Goal: Information Seeking & Learning: Find specific fact

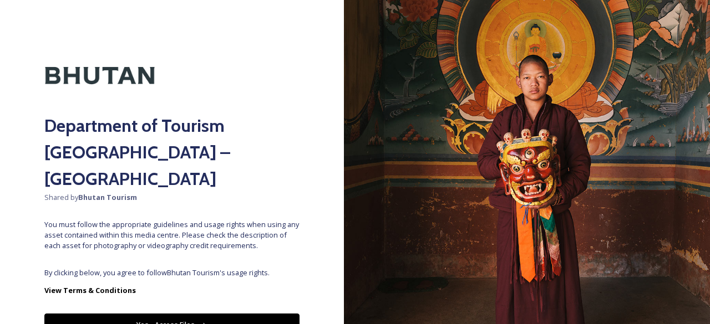
click at [164, 314] on button "Yes - Access Files" at bounding box center [171, 325] width 255 height 23
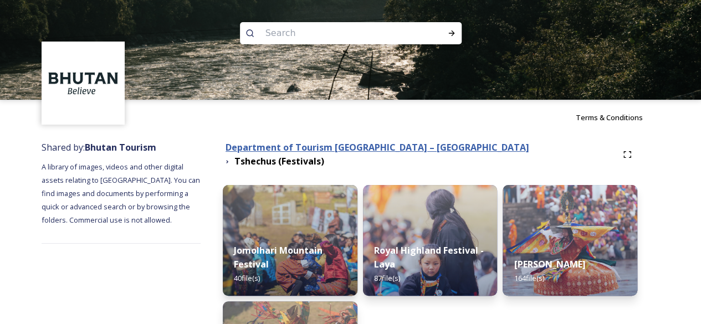
click at [316, 150] on strong "Department of Tourism [GEOGRAPHIC_DATA] – [GEOGRAPHIC_DATA]" at bounding box center [378, 147] width 304 height 12
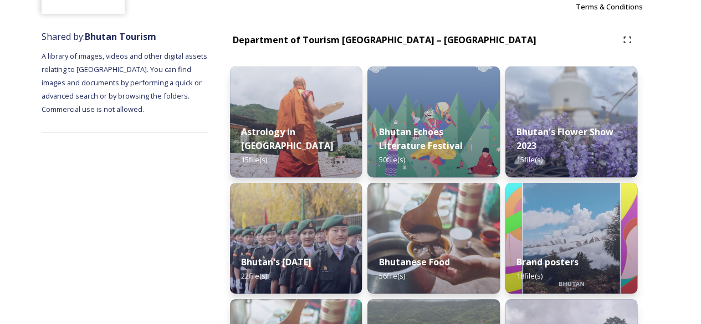
scroll to position [333, 0]
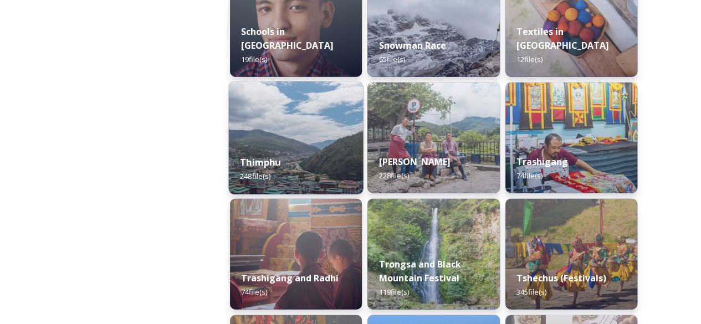
click at [306, 123] on img at bounding box center [296, 137] width 135 height 113
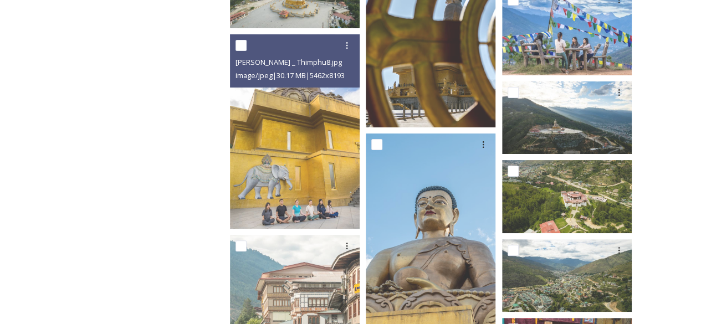
scroll to position [4380, 0]
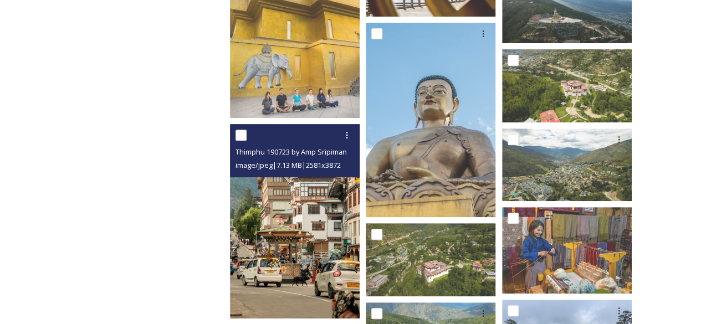
click at [295, 232] on img at bounding box center [295, 221] width 130 height 195
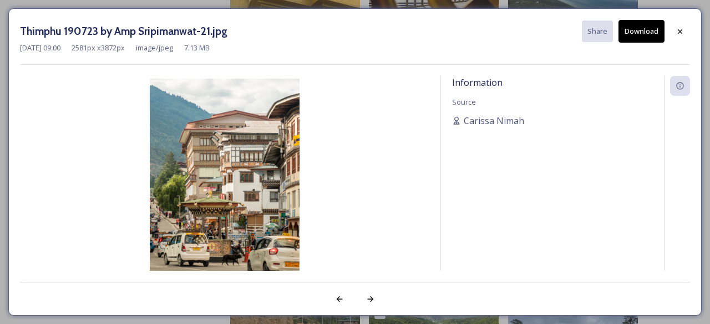
drag, startPoint x: 682, startPoint y: 36, endPoint x: 647, endPoint y: 54, distance: 39.4
click at [682, 36] on div at bounding box center [680, 32] width 20 height 20
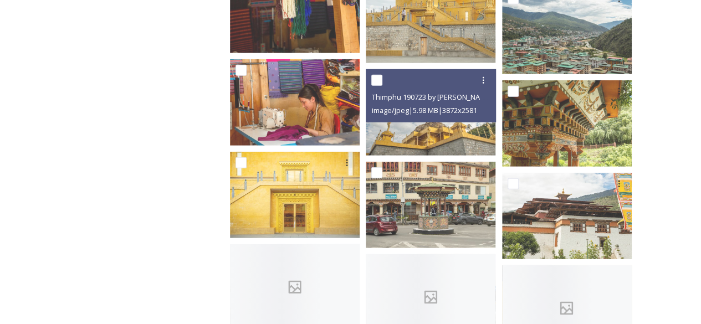
scroll to position [5765, 0]
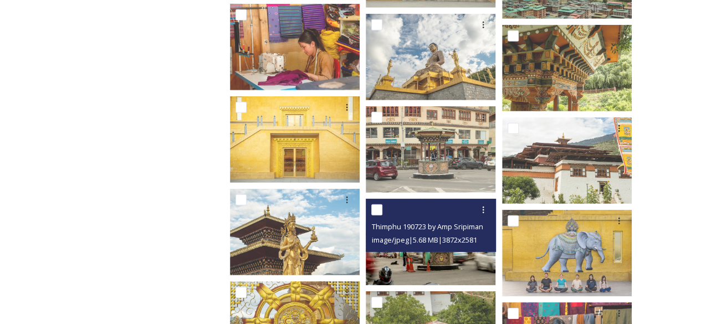
click at [441, 258] on img at bounding box center [431, 242] width 130 height 86
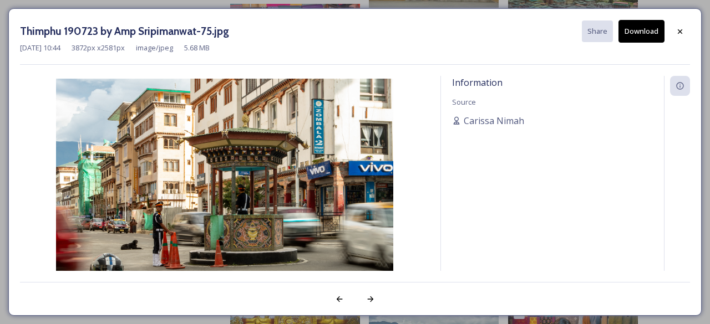
click at [684, 27] on icon at bounding box center [679, 31] width 9 height 9
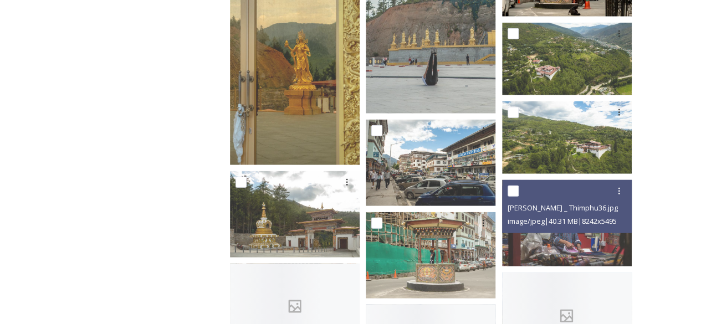
scroll to position [7761, 0]
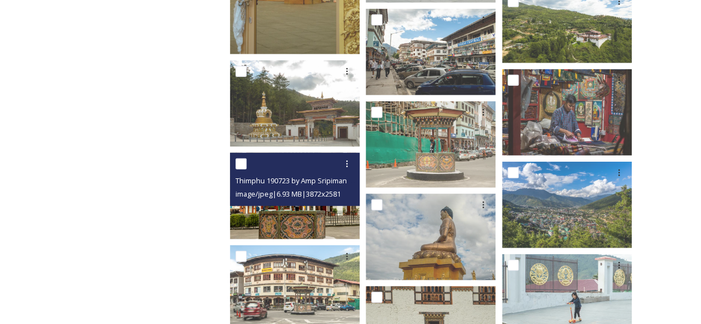
click at [300, 201] on div "Thimphu 190723 by Amp Sripimanwat-72.jpg image/jpeg | 6.93 MB | 3872 x 2581" at bounding box center [295, 179] width 130 height 53
click at [323, 213] on img at bounding box center [295, 195] width 130 height 86
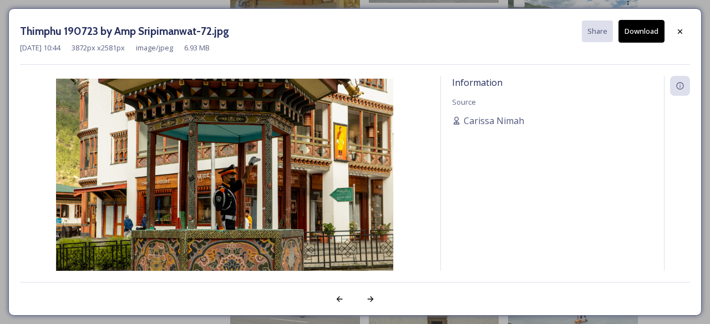
click at [680, 35] on icon at bounding box center [679, 31] width 9 height 9
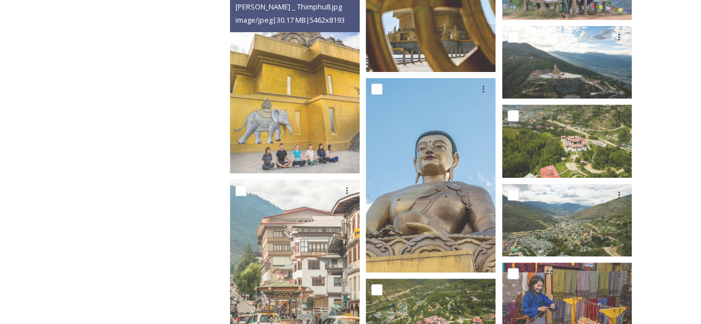
scroll to position [3770, 0]
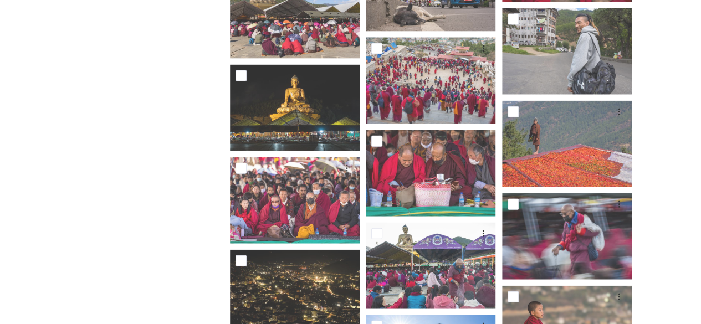
scroll to position [0, 0]
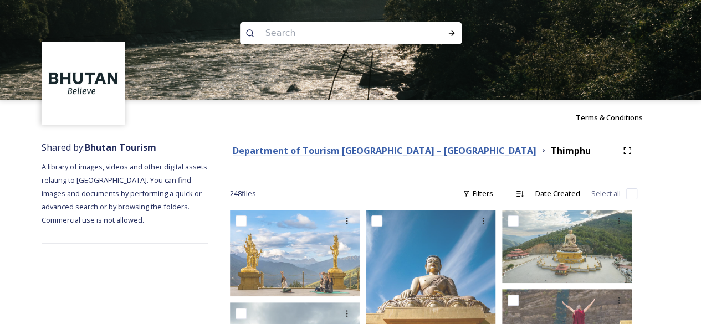
click at [315, 156] on strong "Department of Tourism [GEOGRAPHIC_DATA] – [GEOGRAPHIC_DATA]" at bounding box center [385, 151] width 304 height 12
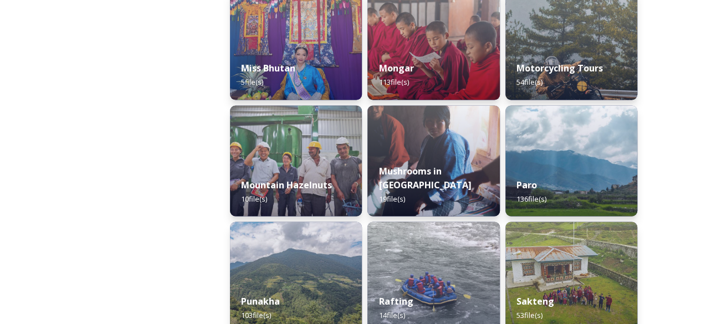
scroll to position [942, 0]
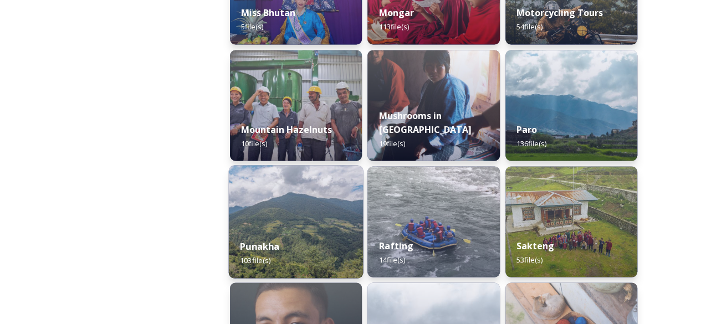
click at [293, 219] on img at bounding box center [296, 221] width 135 height 113
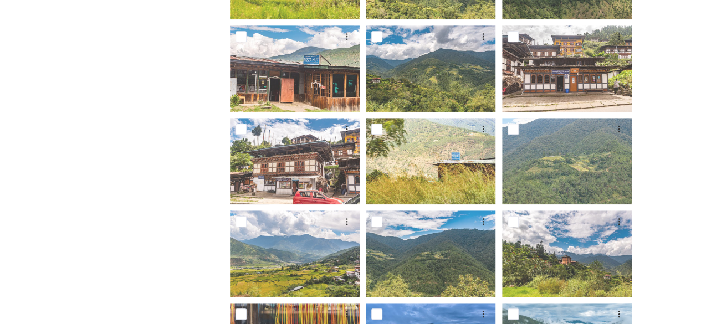
scroll to position [388, 0]
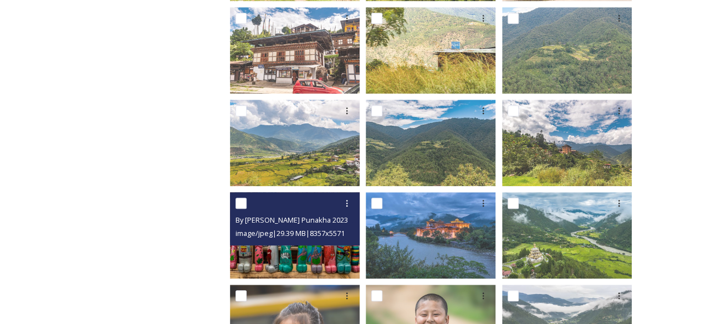
click at [330, 258] on img at bounding box center [295, 235] width 130 height 86
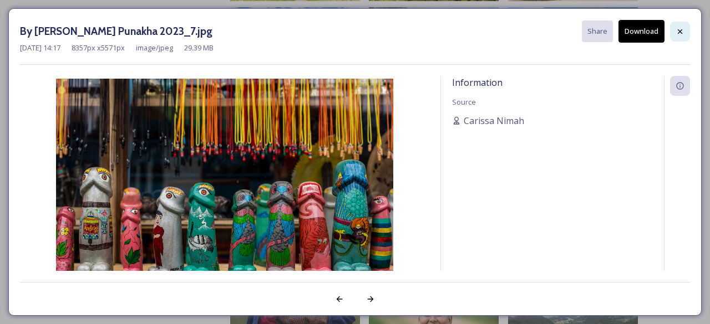
click at [678, 33] on icon at bounding box center [679, 31] width 4 height 4
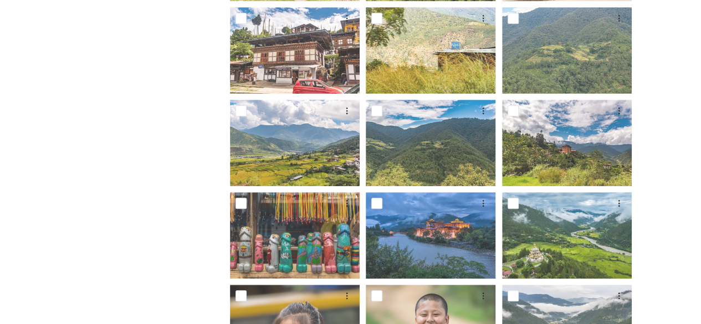
scroll to position [0, 0]
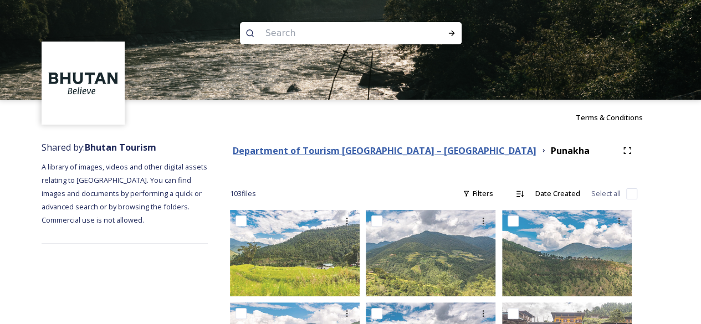
click at [339, 150] on strong "Department of Tourism [GEOGRAPHIC_DATA] – [GEOGRAPHIC_DATA]" at bounding box center [385, 151] width 304 height 12
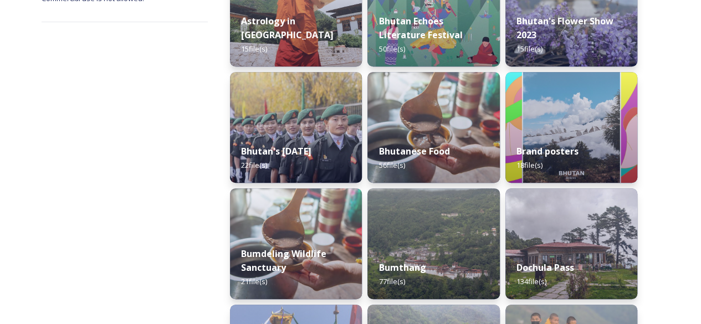
scroll to position [111, 0]
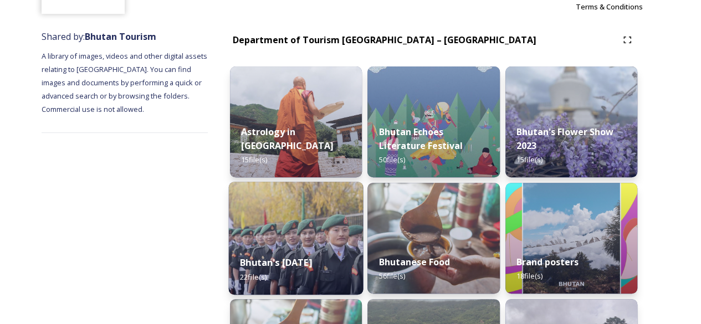
click at [292, 228] on img at bounding box center [296, 238] width 135 height 113
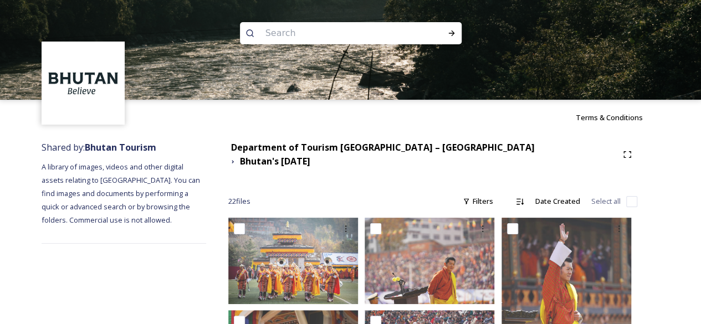
click at [356, 38] on input at bounding box center [336, 33] width 152 height 24
paste input "Chimi"
type input "Chimi"
click at [451, 33] on icon at bounding box center [451, 33] width 6 height 6
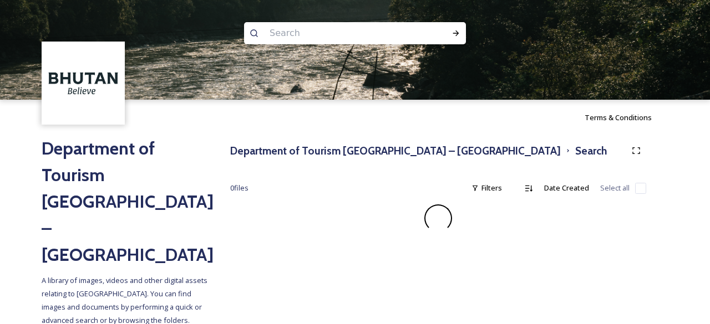
click at [351, 36] on input at bounding box center [340, 33] width 152 height 24
click at [344, 27] on input at bounding box center [340, 33] width 152 height 24
paste input "[PERSON_NAME]"
type input "[PERSON_NAME]"
click at [460, 32] on div "Run Search" at bounding box center [456, 33] width 20 height 20
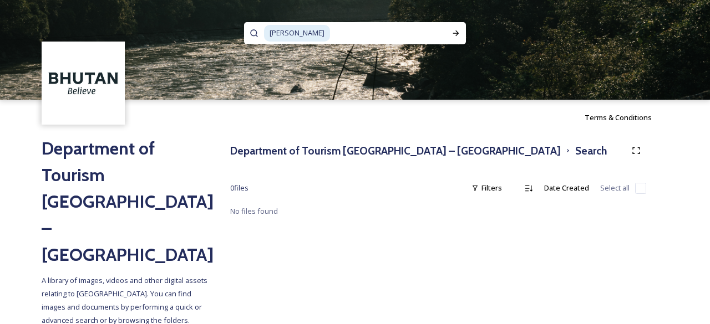
click at [351, 38] on input at bounding box center [388, 33] width 115 height 24
type input "[PERSON_NAME]"
paste input "[PERSON_NAME]"
type input "ChimiLhakhang"
click at [453, 29] on icon at bounding box center [455, 33] width 9 height 9
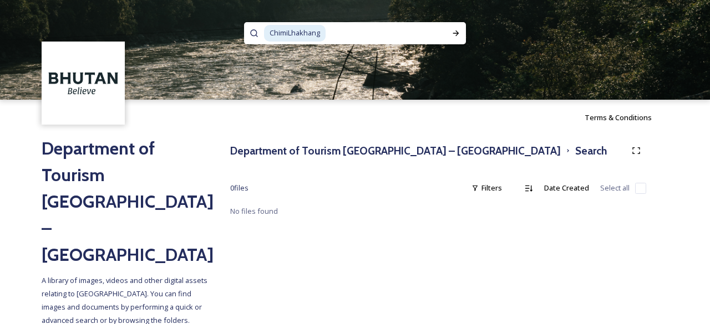
click at [364, 31] on input at bounding box center [386, 33] width 119 height 24
type input "C"
type input "phallus"
click at [451, 32] on div "Run Search" at bounding box center [456, 33] width 20 height 20
click at [296, 151] on h3 "Department of Tourism [GEOGRAPHIC_DATA] – [GEOGRAPHIC_DATA]" at bounding box center [395, 151] width 330 height 16
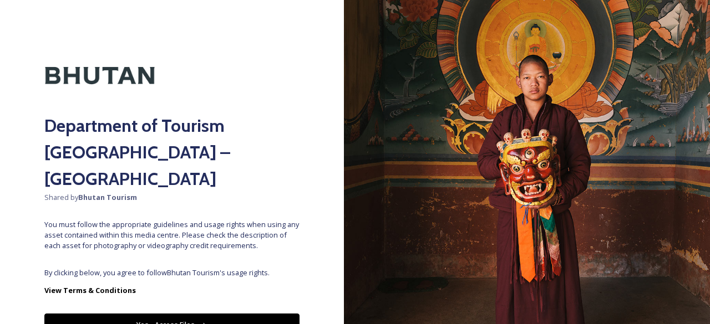
click at [210, 239] on div "Department of Tourism [GEOGRAPHIC_DATA] – Brand Centre Shared by Bhutan Tourism…" at bounding box center [172, 162] width 344 height 236
click at [177, 314] on button "Yes - Access Files" at bounding box center [171, 325] width 255 height 23
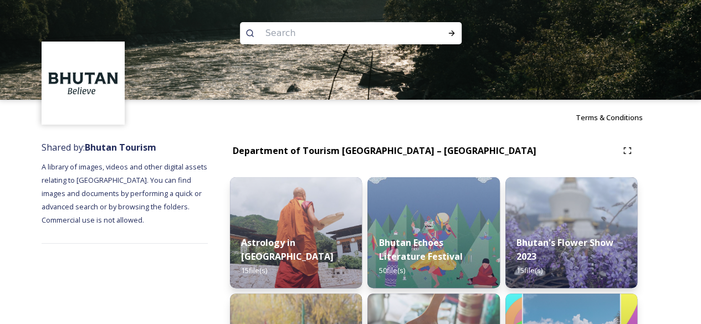
scroll to position [166, 0]
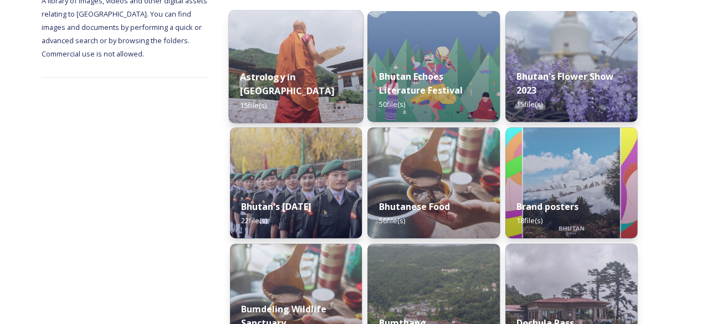
click at [306, 88] on strong "Astrology in [GEOGRAPHIC_DATA]" at bounding box center [287, 83] width 94 height 27
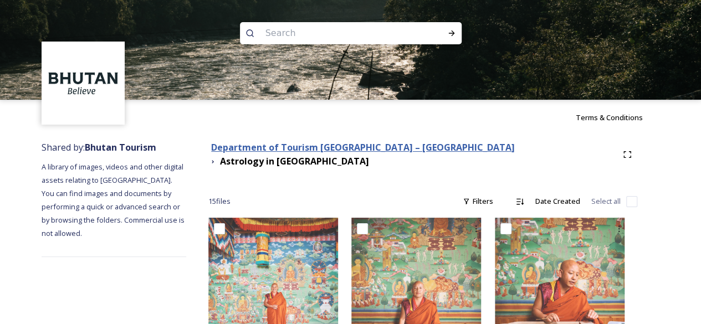
click at [404, 147] on strong "Department of Tourism [GEOGRAPHIC_DATA] – [GEOGRAPHIC_DATA]" at bounding box center [363, 147] width 304 height 12
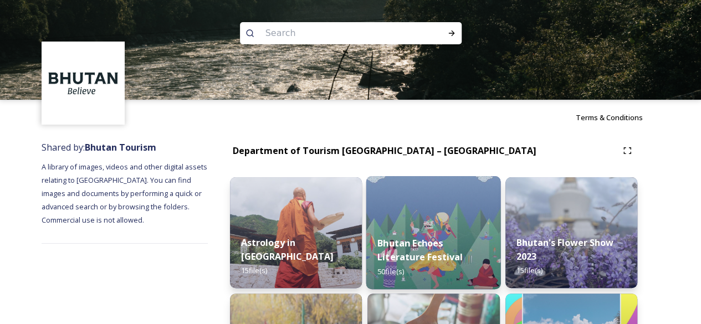
click at [418, 233] on div "Bhutan Echoes Literature Festival 50 file(s)" at bounding box center [433, 257] width 135 height 64
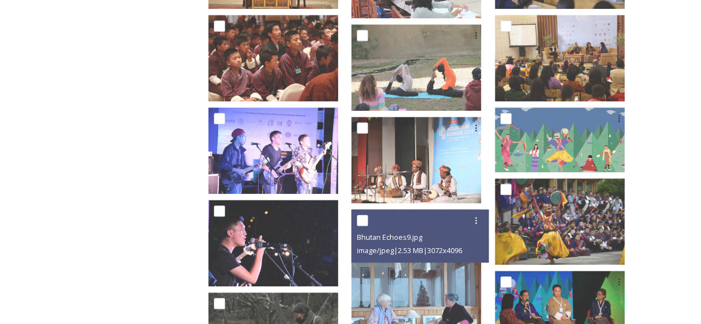
scroll to position [55, 0]
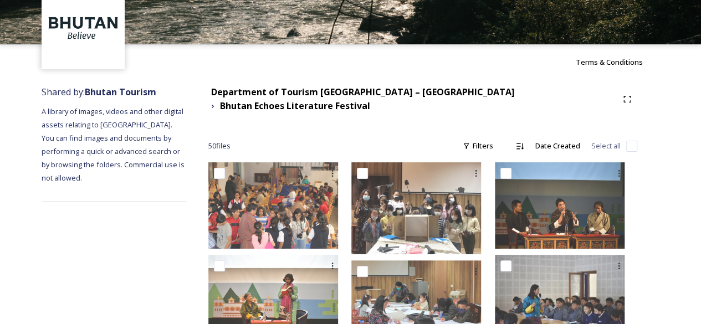
click at [385, 88] on div "Department of Tourism [GEOGRAPHIC_DATA] – Brand Centre [GEOGRAPHIC_DATA] Echoes…" at bounding box center [422, 99] width 429 height 28
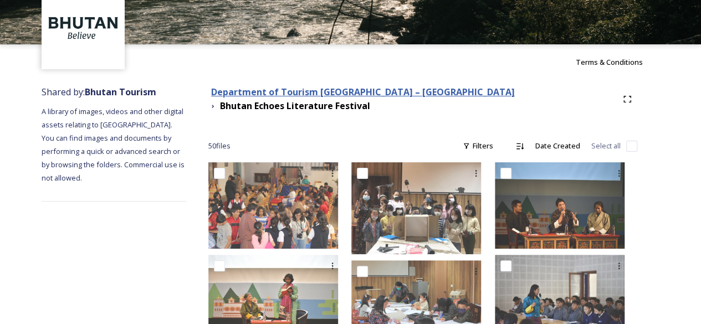
click at [390, 96] on strong "Department of Tourism [GEOGRAPHIC_DATA] – [GEOGRAPHIC_DATA]" at bounding box center [363, 92] width 304 height 12
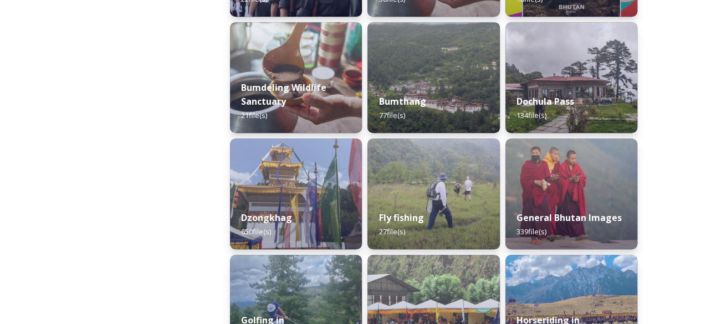
scroll to position [443, 0]
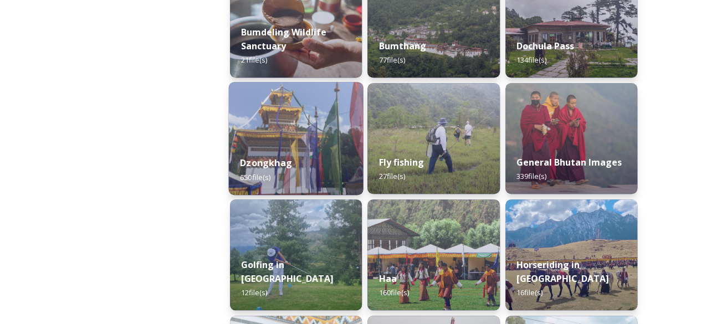
click at [278, 139] on img at bounding box center [296, 138] width 135 height 113
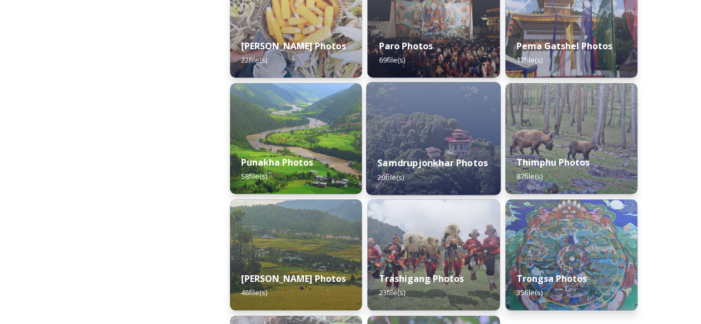
scroll to position [388, 0]
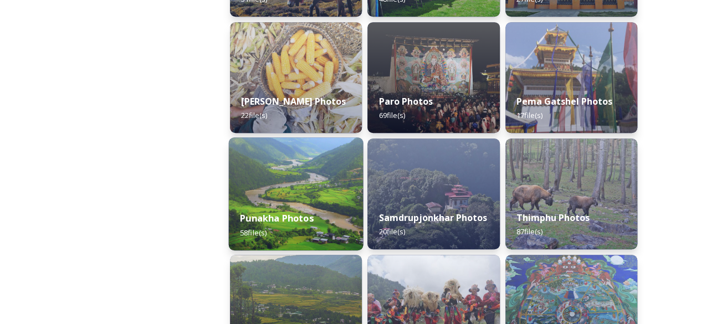
click at [326, 188] on img at bounding box center [296, 193] width 135 height 113
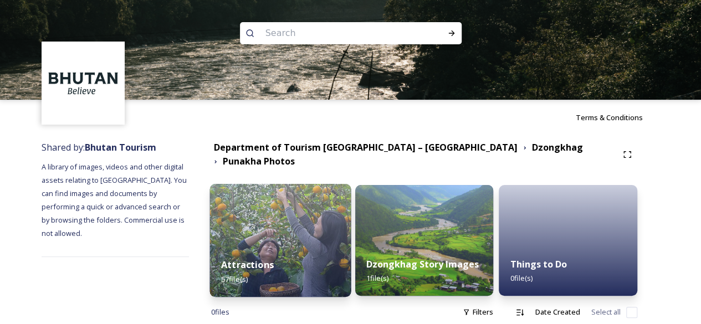
click at [290, 234] on img at bounding box center [280, 240] width 141 height 113
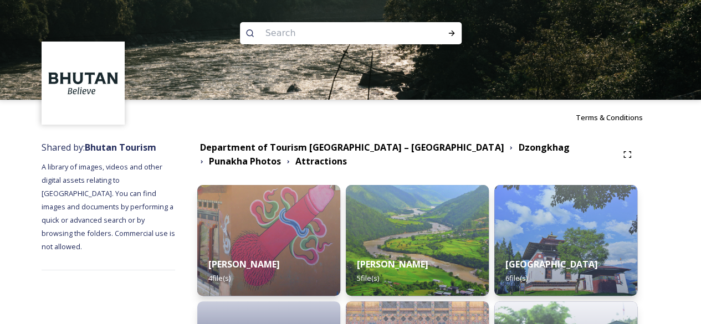
scroll to position [55, 0]
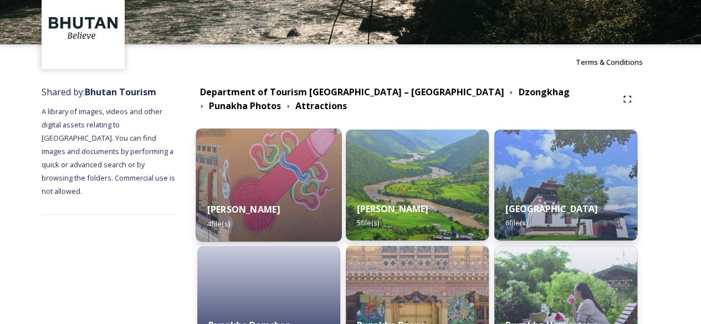
click at [265, 166] on img at bounding box center [269, 185] width 146 height 113
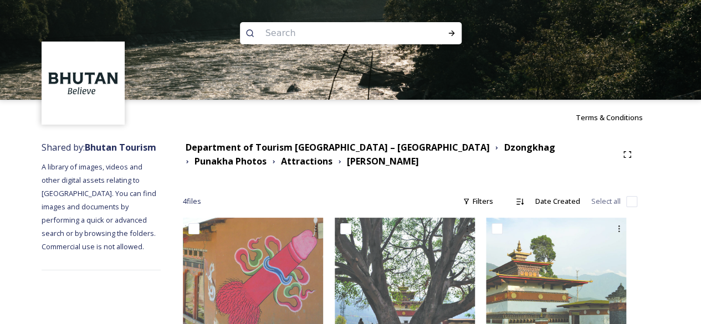
drag, startPoint x: 360, startPoint y: 164, endPoint x: 199, endPoint y: 147, distance: 161.6
click at [199, 147] on div "Department of Tourism [GEOGRAPHIC_DATA] – [GEOGRAPHIC_DATA] Dzongkhag Punakha P…" at bounding box center [400, 155] width 435 height 28
drag, startPoint x: 365, startPoint y: 162, endPoint x: 424, endPoint y: 150, distance: 60.0
click at [426, 149] on div "Department of Tourism [GEOGRAPHIC_DATA] – [GEOGRAPHIC_DATA] Dzongkhag Punakha P…" at bounding box center [400, 155] width 435 height 28
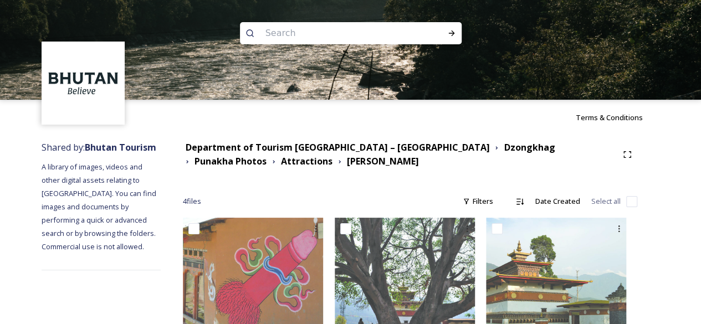
drag, startPoint x: 427, startPoint y: 174, endPoint x: 416, endPoint y: 172, distance: 11.1
drag, startPoint x: 356, startPoint y: 162, endPoint x: 420, endPoint y: 148, distance: 65.4
click at [420, 148] on div "Department of Tourism [GEOGRAPHIC_DATA] – [GEOGRAPHIC_DATA] Dzongkhag Punakha P…" at bounding box center [400, 155] width 435 height 28
copy div "Dzongkhag Punakha Photos Attractions [PERSON_NAME]"
